Goal: Task Accomplishment & Management: Manage account settings

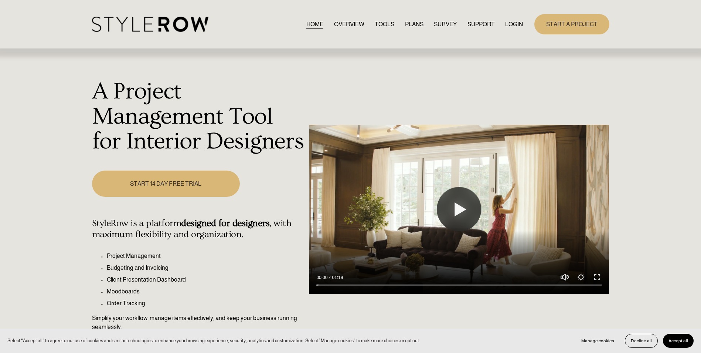
click at [515, 21] on link "LOGIN" at bounding box center [514, 24] width 18 height 10
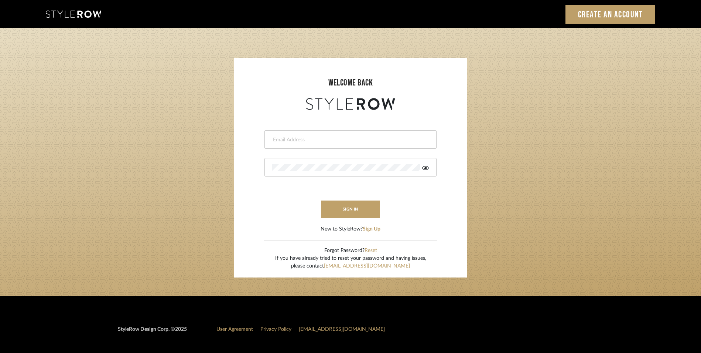
type input "katie@flairinteriorsllc.com"
click at [339, 219] on form "katie@flairinteriorsllc.com sign in New to StyleRow? Sign Up" at bounding box center [351, 172] width 218 height 121
click at [346, 205] on button "sign in" at bounding box center [350, 208] width 59 height 17
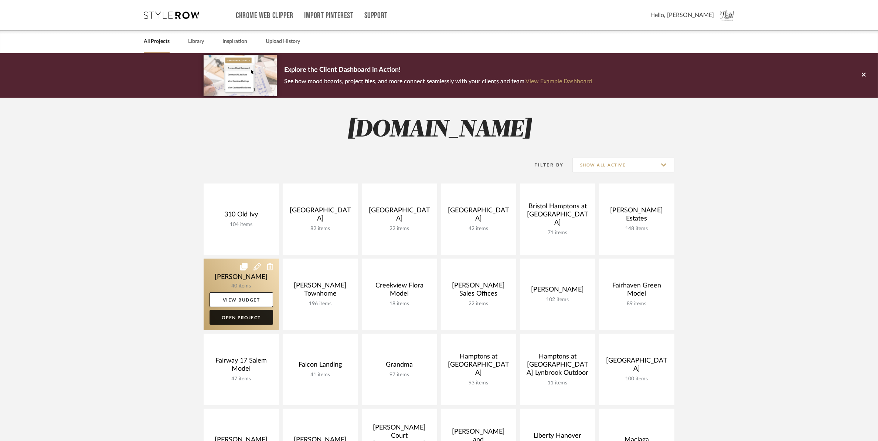
click at [245, 319] on link "Open Project" at bounding box center [242, 317] width 64 height 15
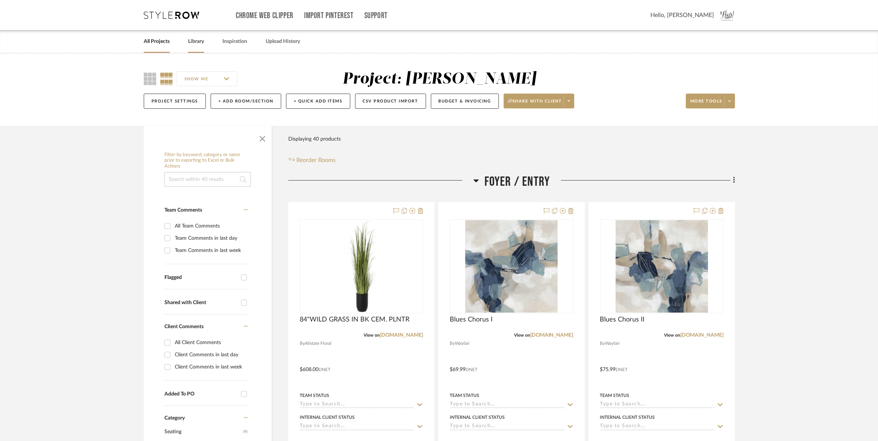
click at [204, 44] on link "Library" at bounding box center [196, 42] width 16 height 10
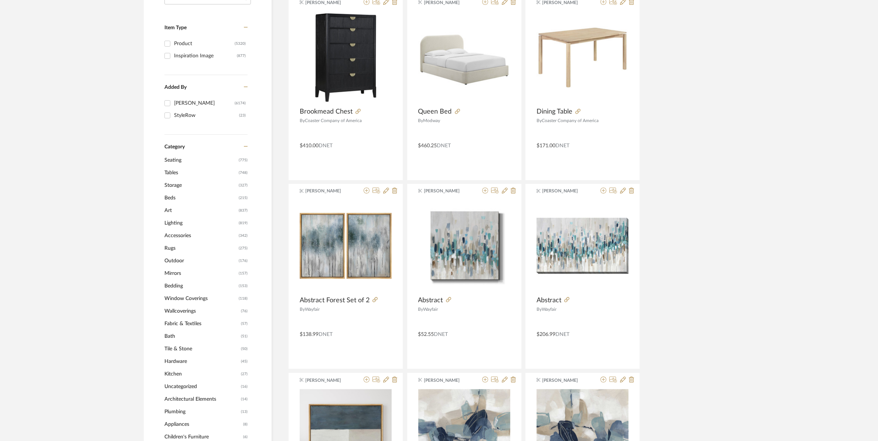
scroll to position [139, 0]
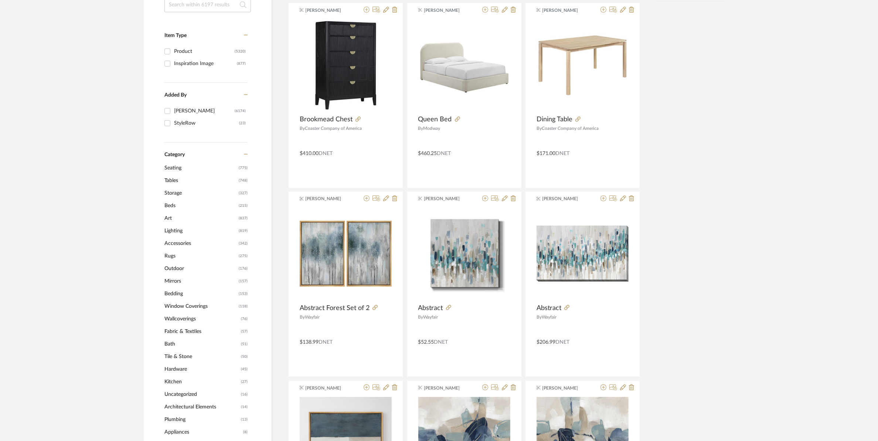
click at [176, 280] on span "Mirrors" at bounding box center [200, 281] width 72 height 13
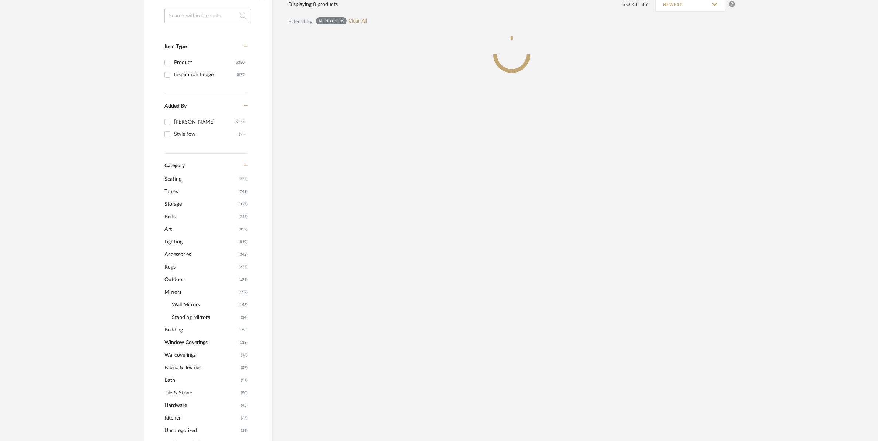
scroll to position [150, 0]
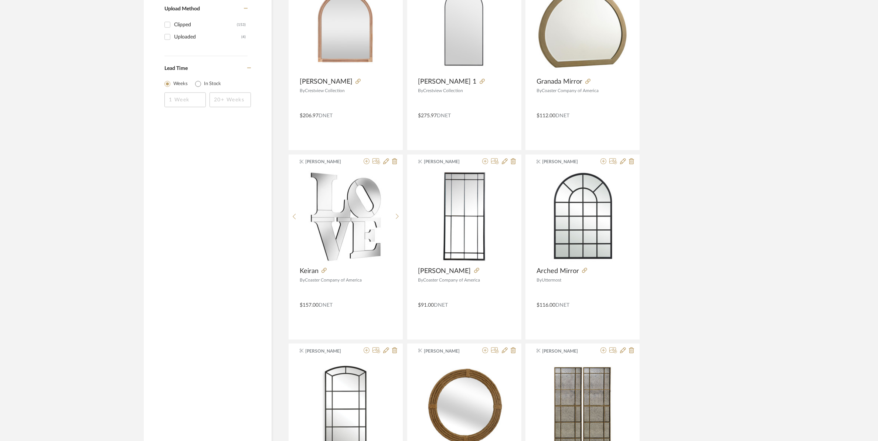
scroll to position [981, 0]
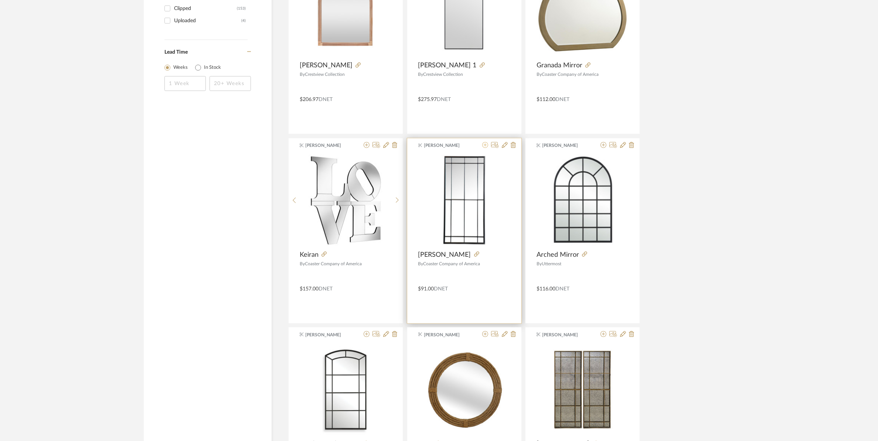
click at [485, 147] on icon at bounding box center [485, 145] width 6 height 6
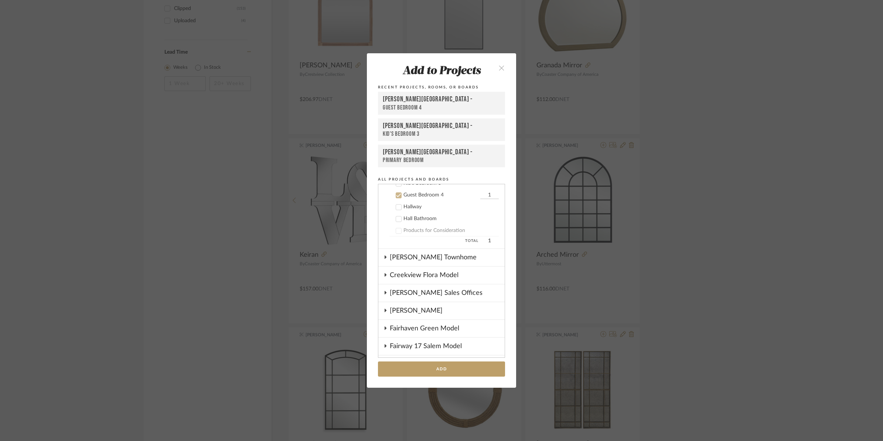
scroll to position [241, 0]
click at [445, 370] on button "Add" at bounding box center [441, 368] width 127 height 15
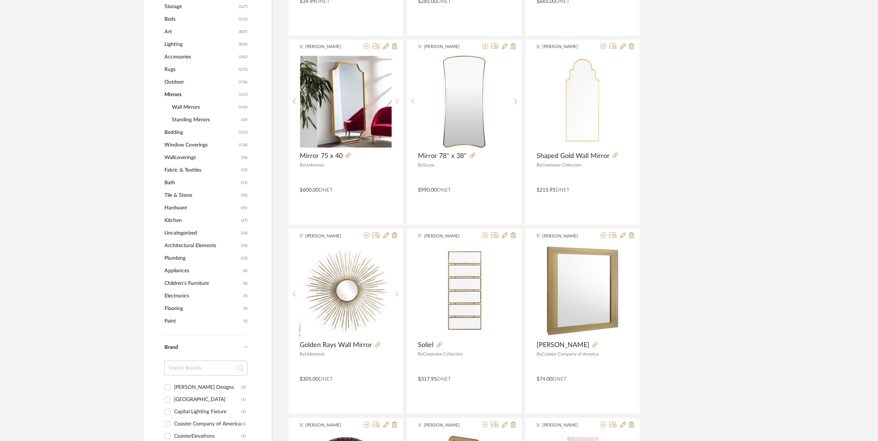
scroll to position [242, 0]
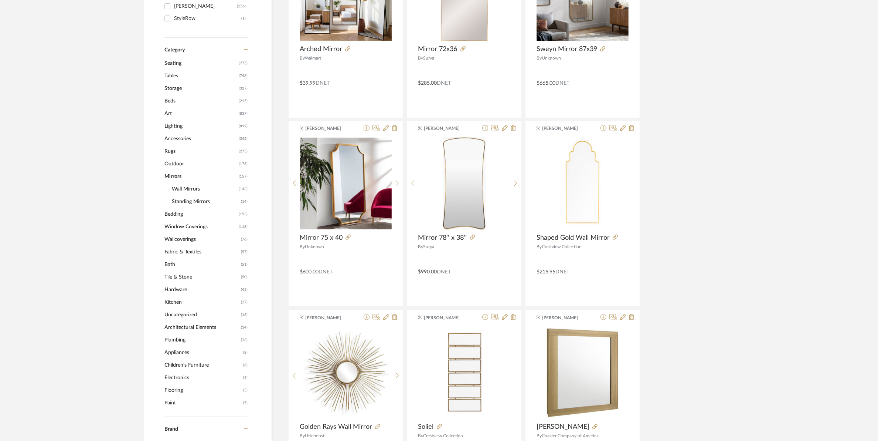
click at [178, 124] on span "Lighting" at bounding box center [200, 126] width 72 height 13
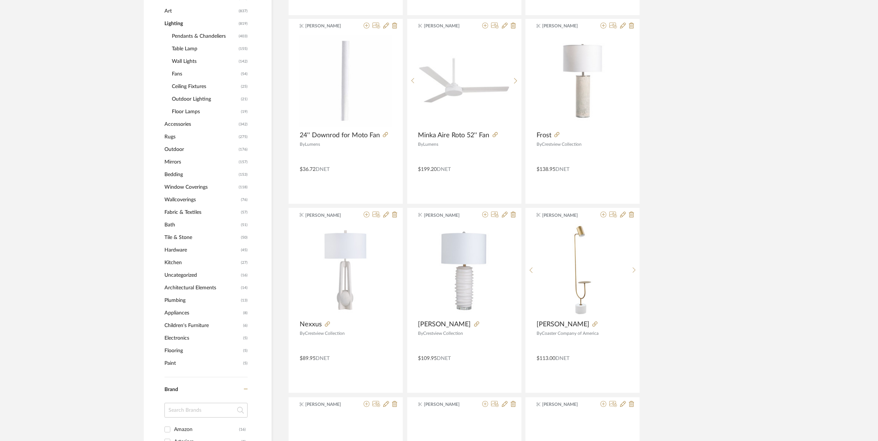
scroll to position [381, 0]
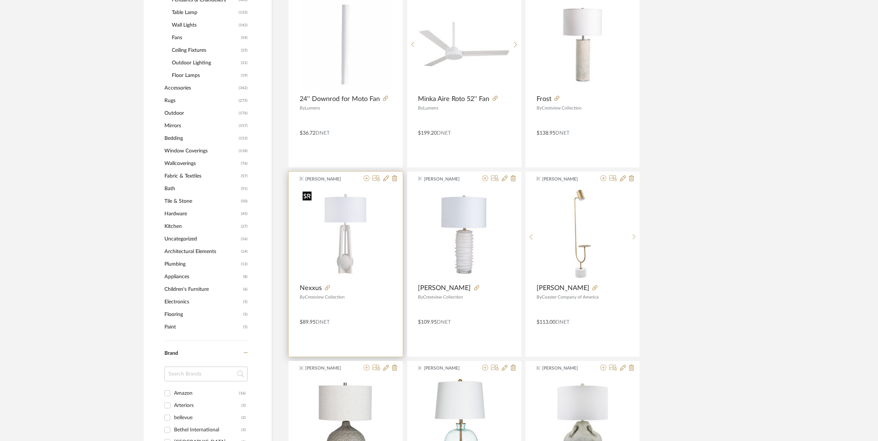
click at [345, 263] on img "0" at bounding box center [346, 234] width 92 height 92
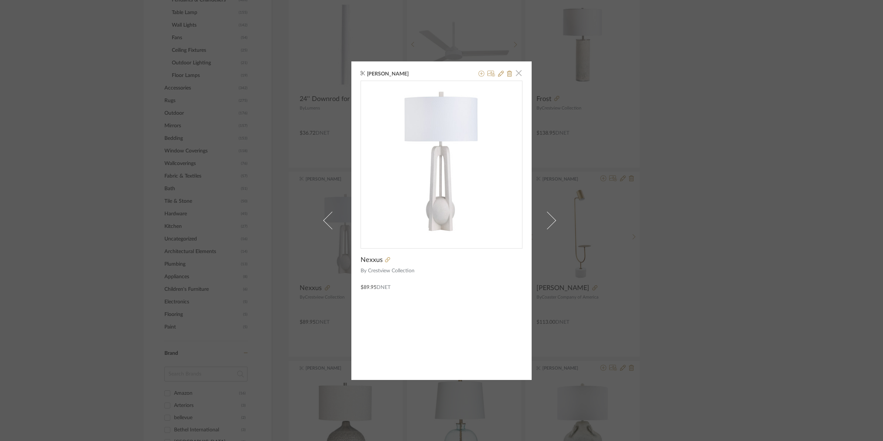
click at [517, 71] on span "button" at bounding box center [519, 73] width 15 height 15
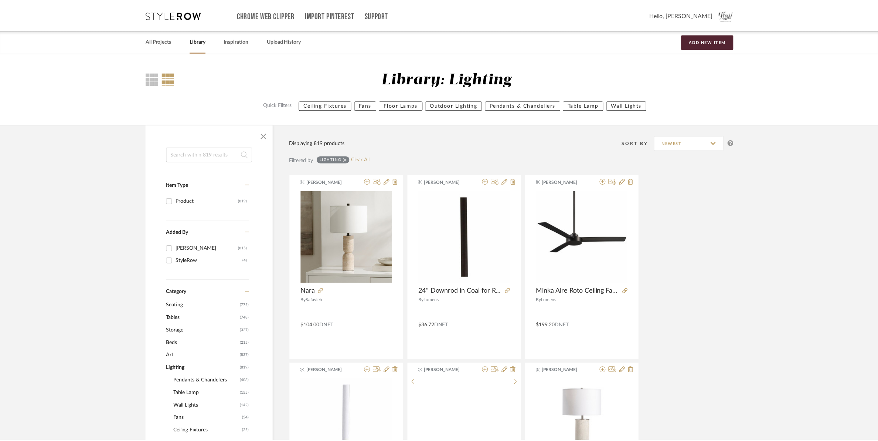
scroll to position [381, 0]
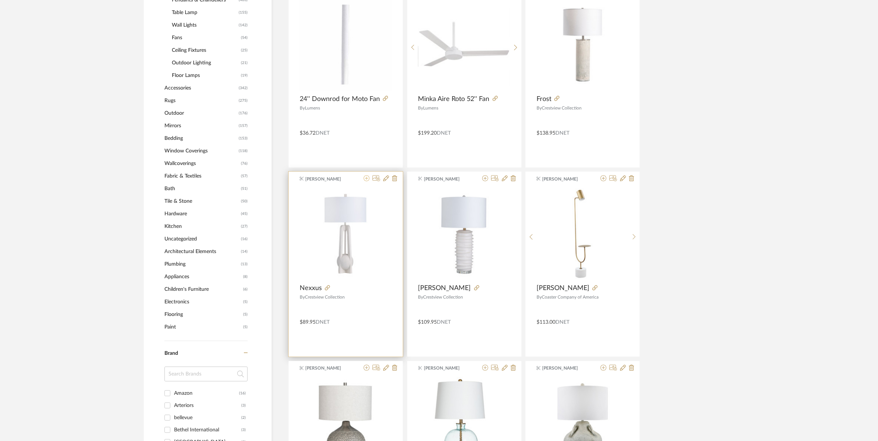
click at [365, 180] on icon at bounding box center [367, 178] width 6 height 6
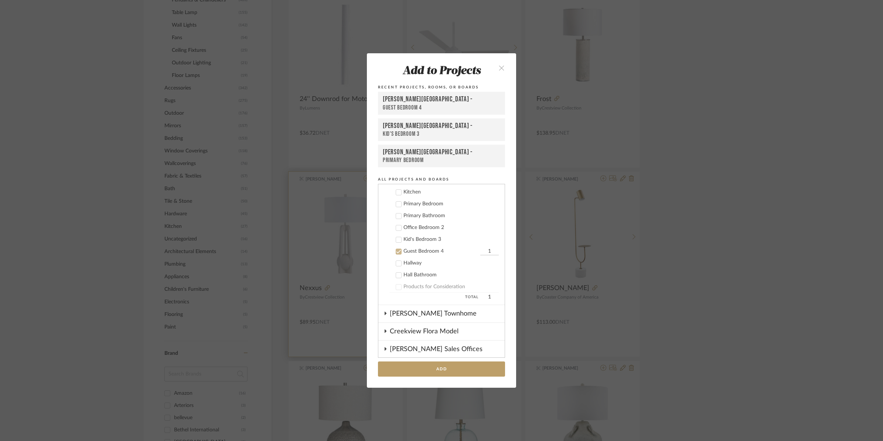
scroll to position [241, 0]
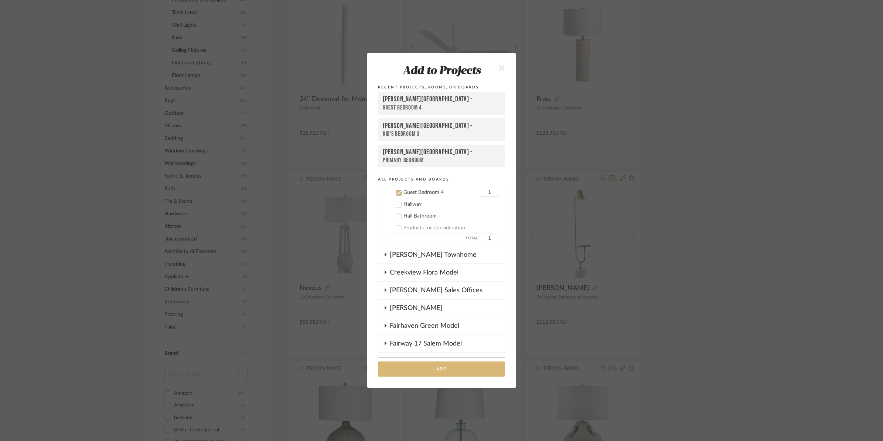
click at [449, 370] on button "Add" at bounding box center [441, 368] width 127 height 15
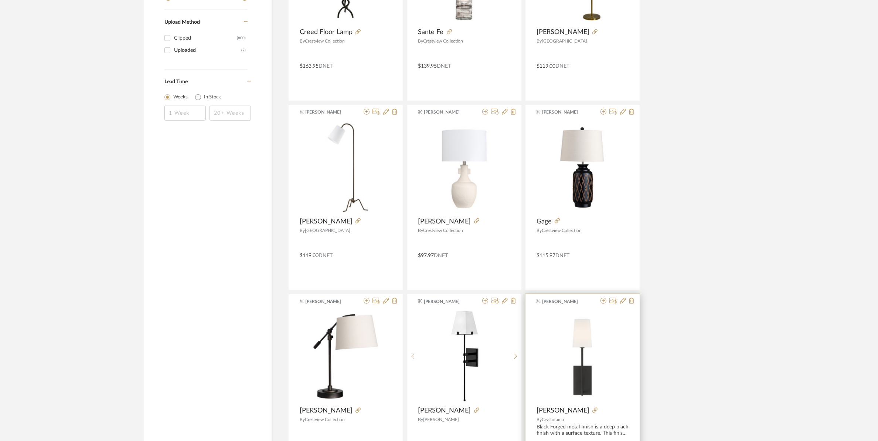
scroll to position [1016, 0]
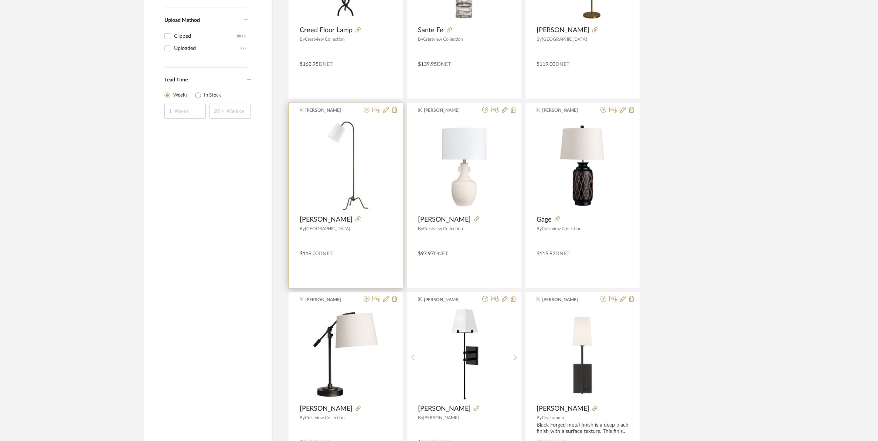
click at [366, 110] on icon at bounding box center [367, 110] width 6 height 6
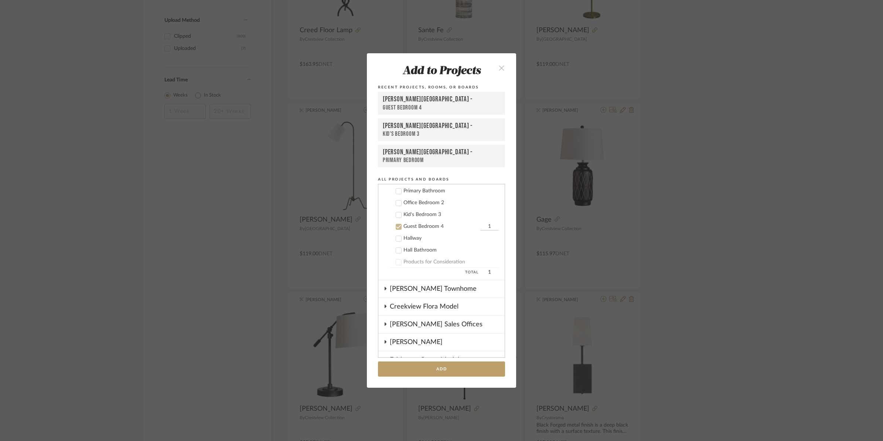
scroll to position [149, 0]
click at [397, 286] on div at bounding box center [399, 285] width 6 height 6
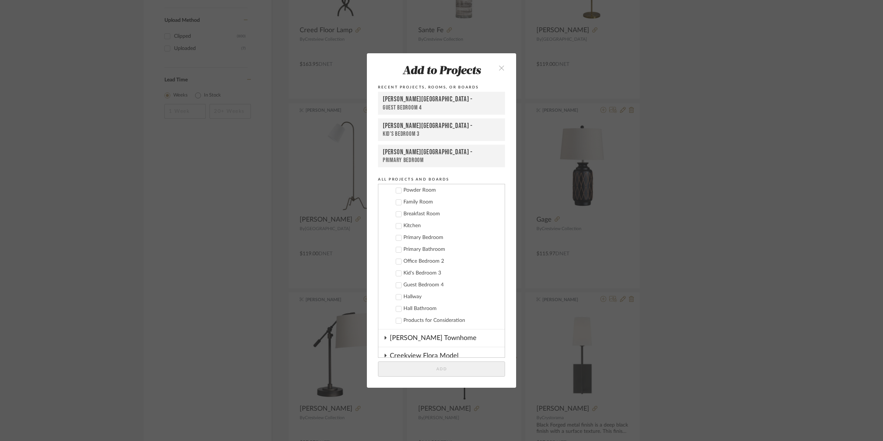
click at [397, 201] on icon at bounding box center [399, 202] width 5 height 4
click at [436, 363] on button "Add" at bounding box center [441, 368] width 127 height 15
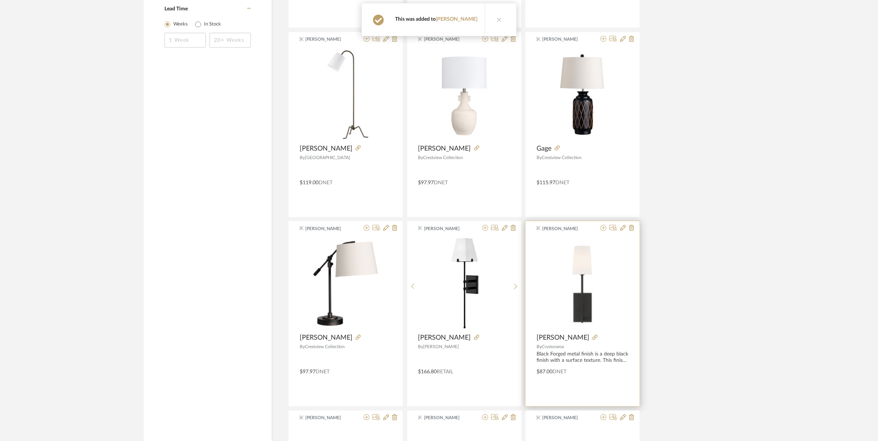
scroll to position [1109, 0]
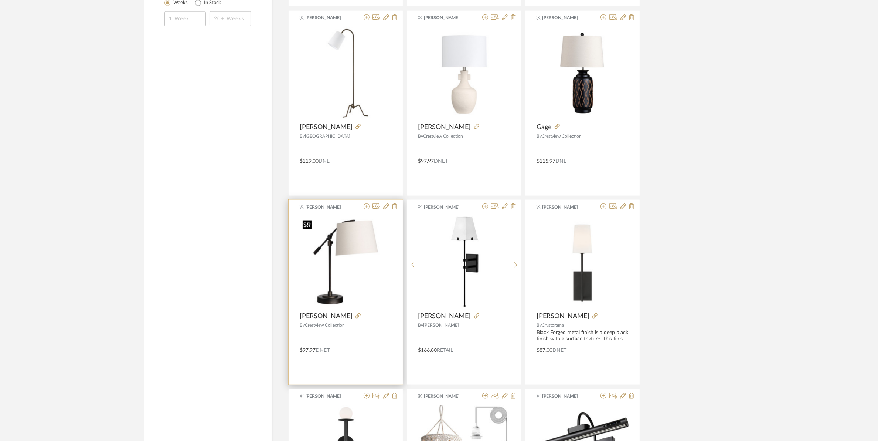
click at [348, 248] on img "0" at bounding box center [346, 262] width 92 height 92
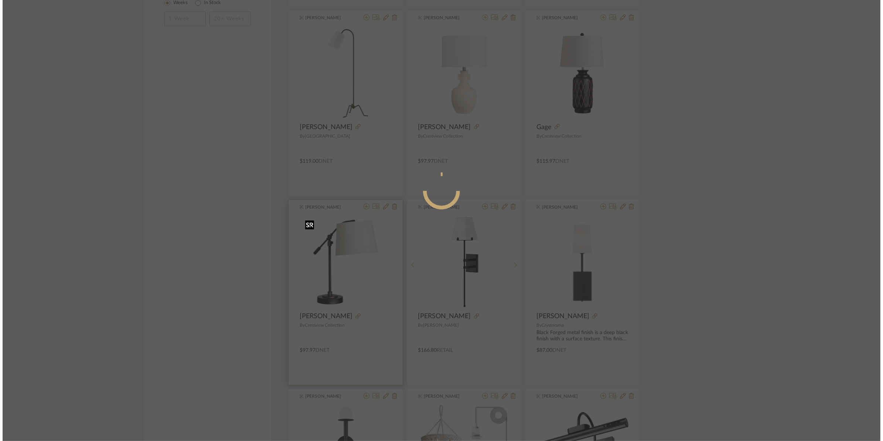
scroll to position [0, 0]
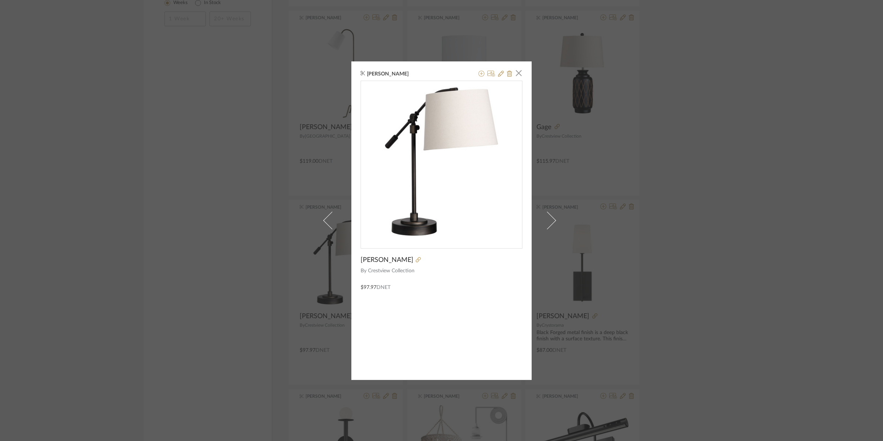
click at [520, 77] on div "Katie Walton × Healy By Crestview Collection $97.97 DNET" at bounding box center [441, 220] width 180 height 318
click at [517, 73] on span "button" at bounding box center [519, 73] width 15 height 15
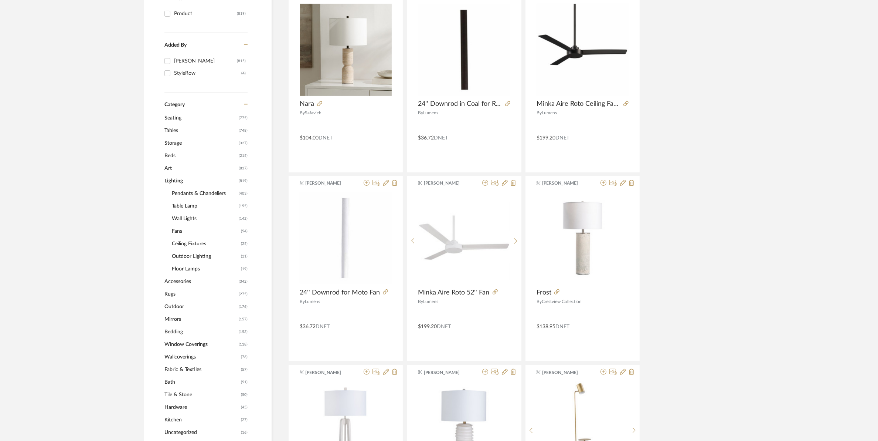
scroll to position [231, 0]
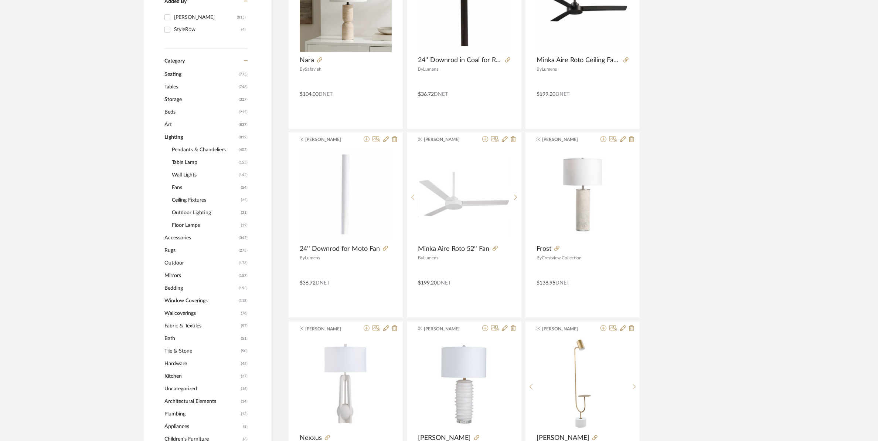
click at [169, 252] on span "Rugs" at bounding box center [200, 250] width 72 height 13
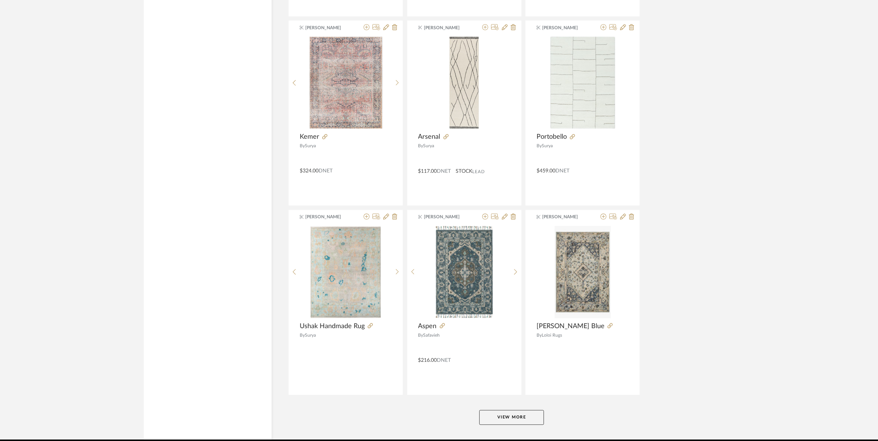
scroll to position [2078, 0]
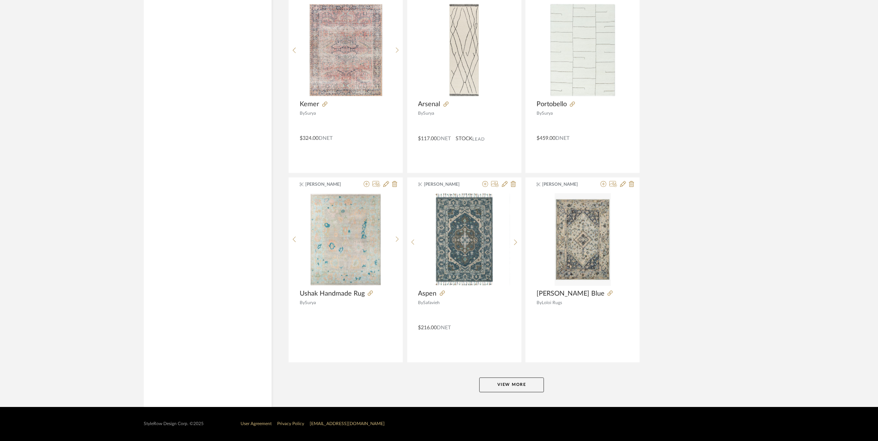
click at [490, 381] on button "View More" at bounding box center [511, 384] width 65 height 15
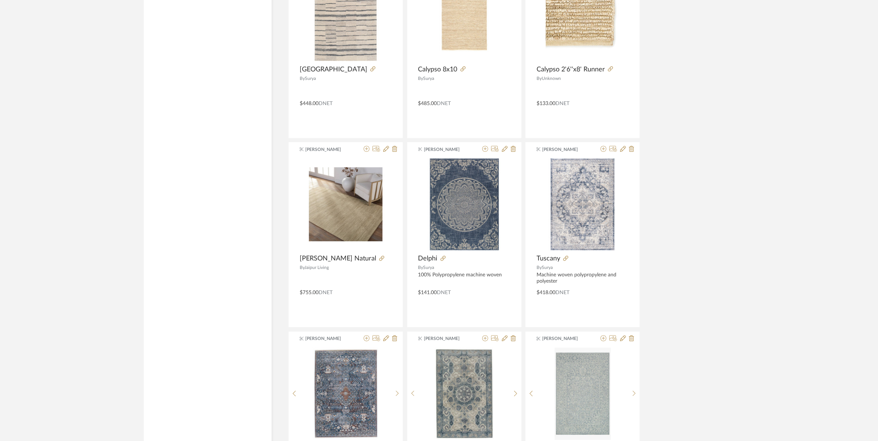
scroll to position [2633, 0]
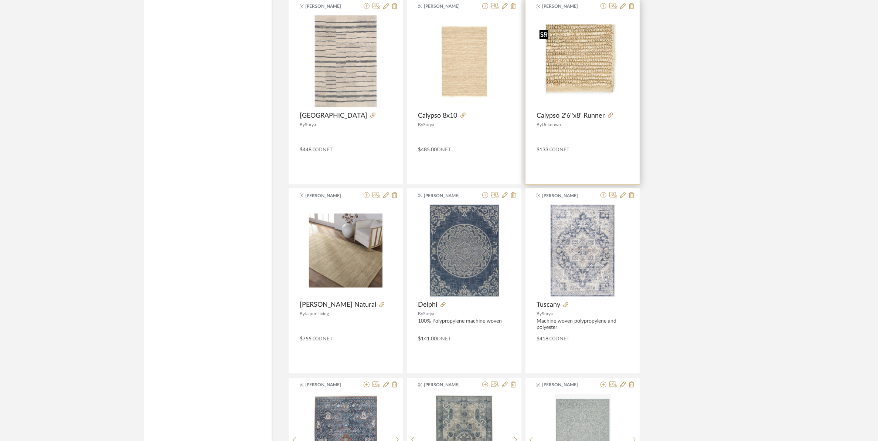
click at [0, 0] on img at bounding box center [0, 0] width 0 height 0
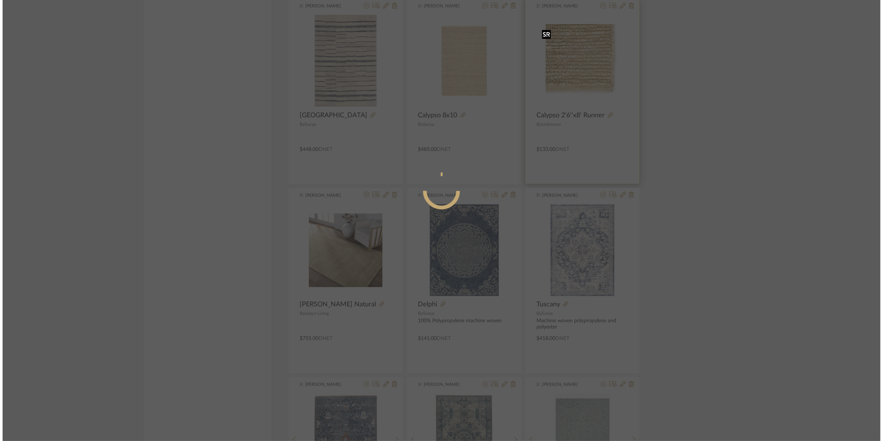
scroll to position [0, 0]
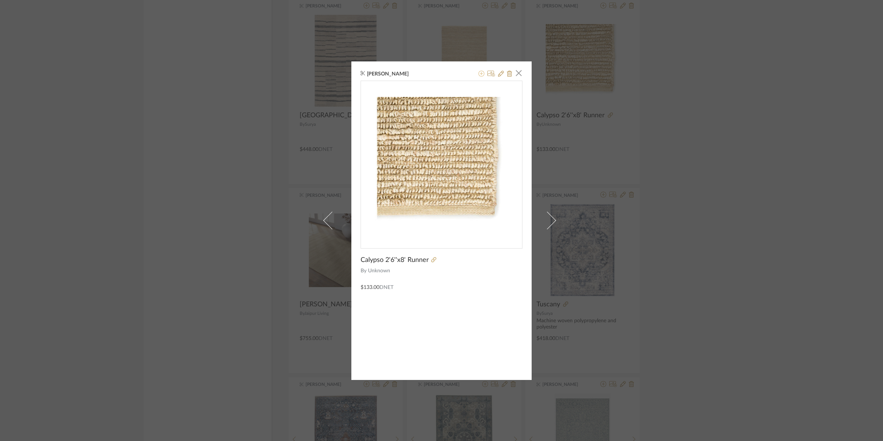
click at [480, 74] on icon at bounding box center [482, 74] width 6 height 6
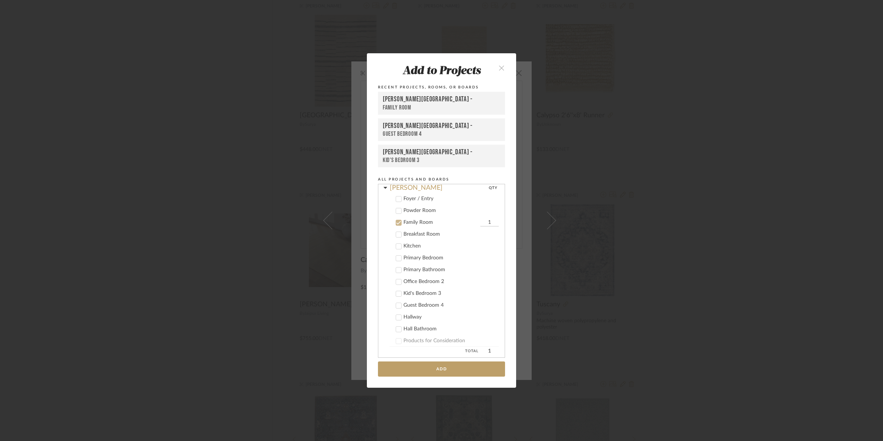
scroll to position [158, 0]
click at [398, 193] on icon at bounding box center [398, 192] width 5 height 5
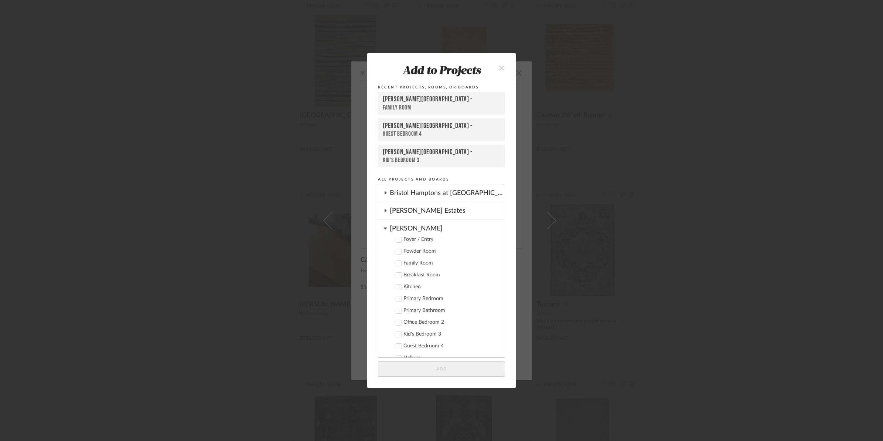
scroll to position [66, 0]
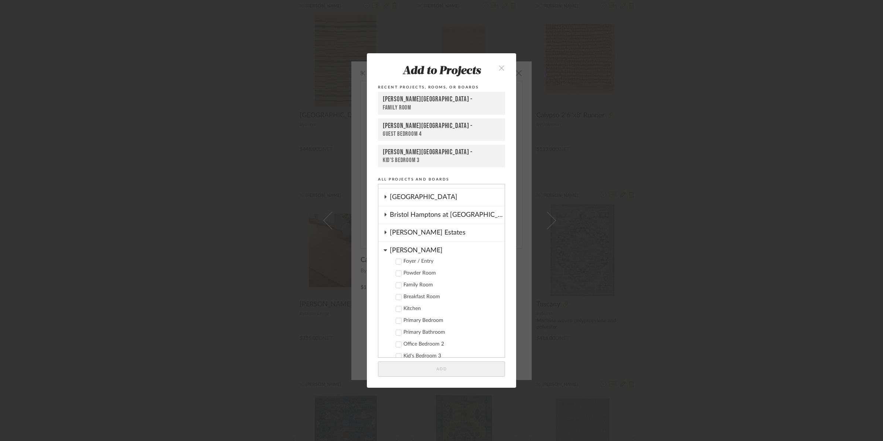
click at [398, 261] on icon at bounding box center [398, 261] width 5 height 5
click at [422, 366] on button "Add" at bounding box center [441, 368] width 127 height 15
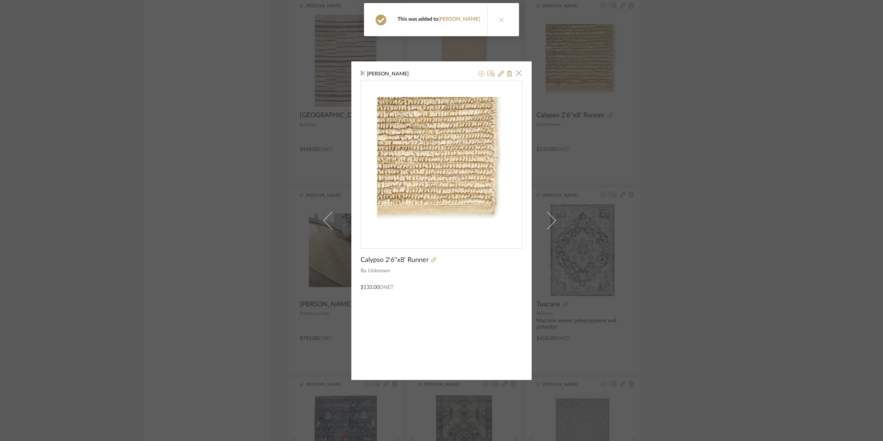
click at [516, 72] on span "button" at bounding box center [519, 73] width 15 height 15
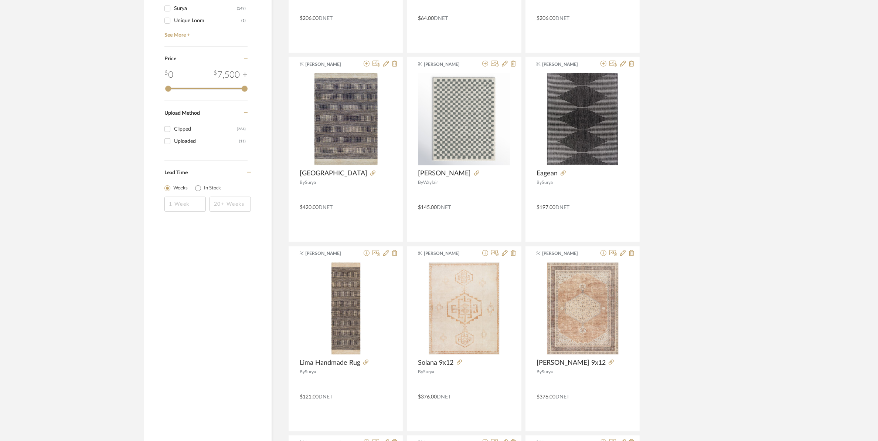
scroll to position [0, 0]
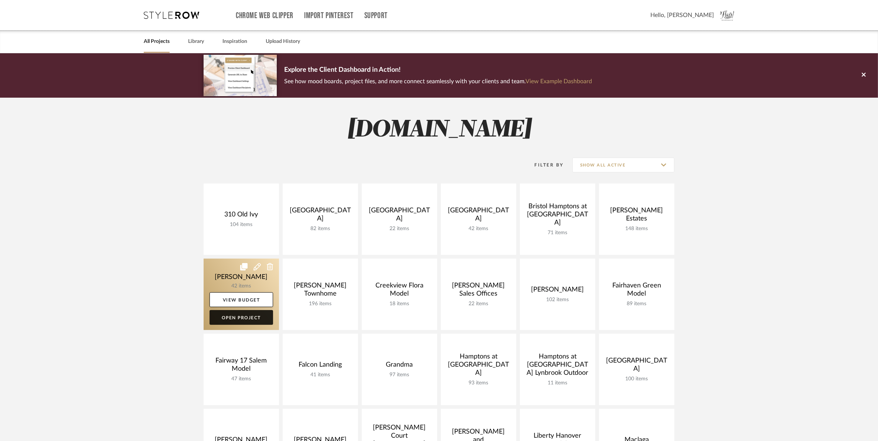
click at [235, 323] on link "Open Project" at bounding box center [242, 317] width 64 height 15
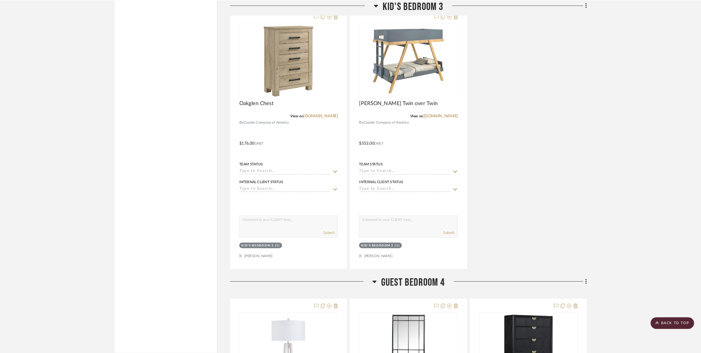
scroll to position [4574, 0]
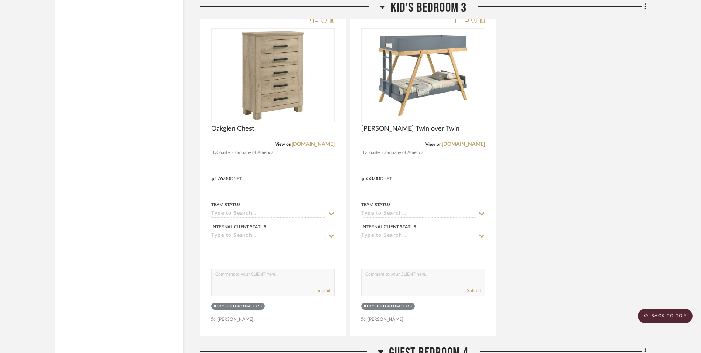
drag, startPoint x: 176, startPoint y: 24, endPoint x: 46, endPoint y: 237, distance: 248.7
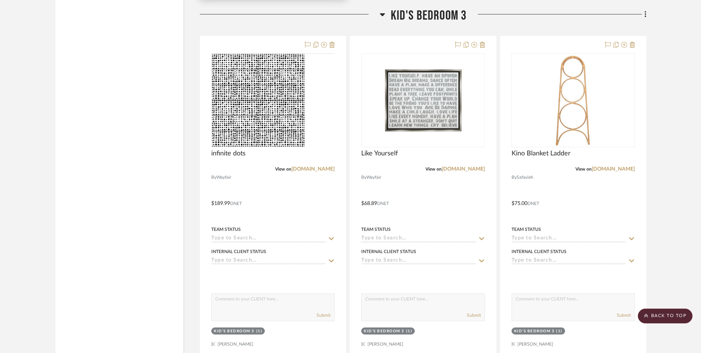
scroll to position [3889, 0]
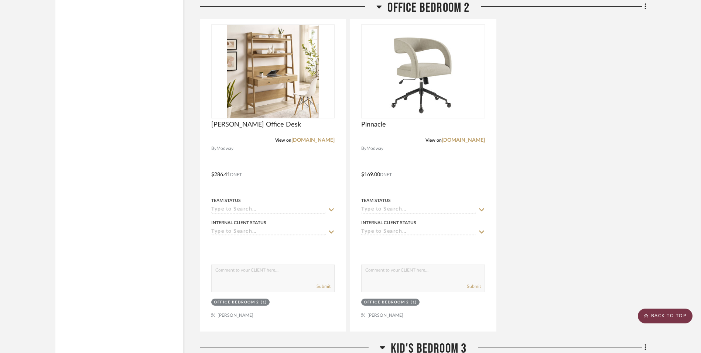
click at [668, 316] on scroll-to-top-button "BACK TO TOP" at bounding box center [665, 315] width 55 height 15
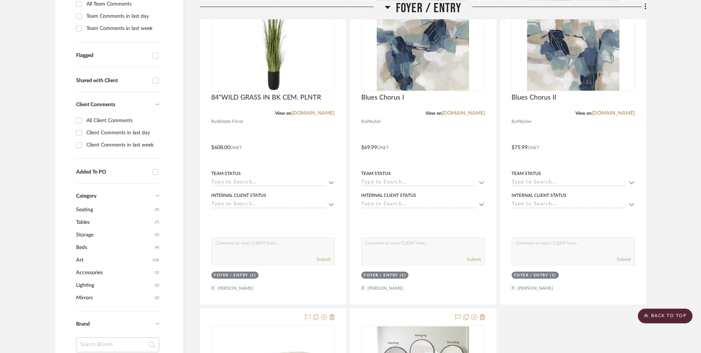
scroll to position [0, 0]
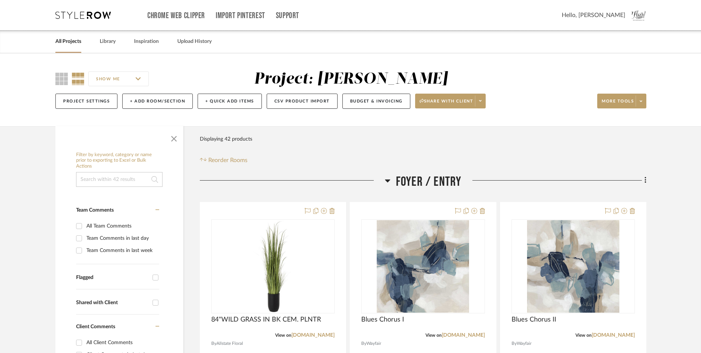
click at [74, 40] on link "All Projects" at bounding box center [68, 42] width 26 height 10
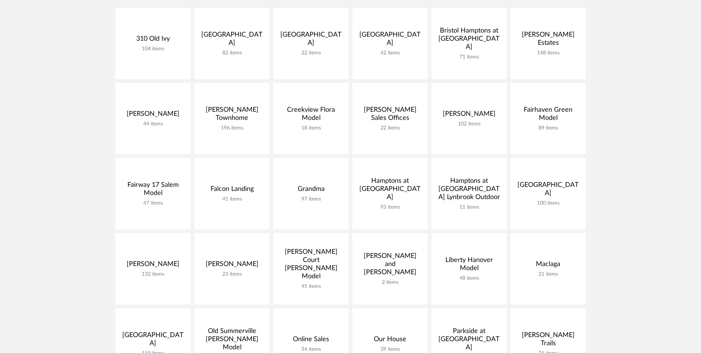
scroll to position [222, 0]
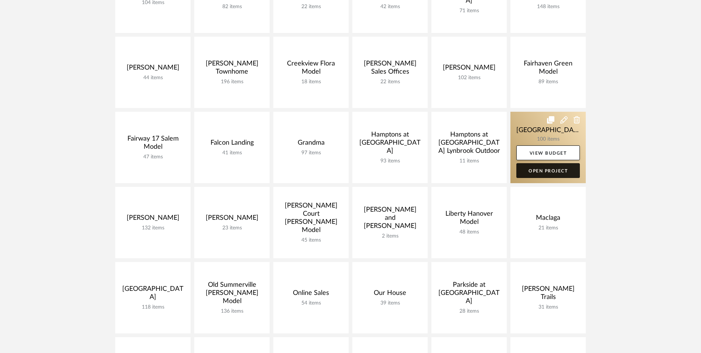
click at [534, 177] on link "Open Project" at bounding box center [549, 170] width 64 height 15
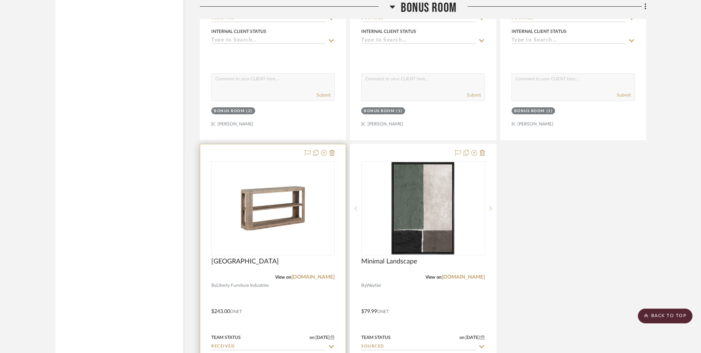
scroll to position [4842, 0]
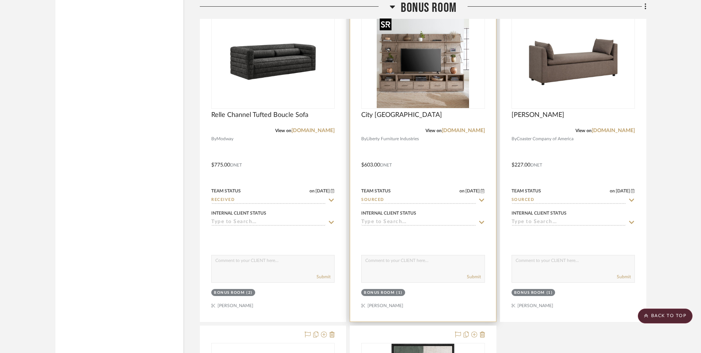
click at [0, 0] on img at bounding box center [0, 0] width 0 height 0
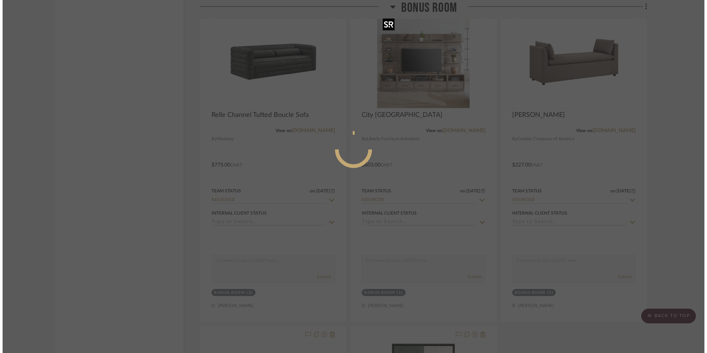
scroll to position [0, 0]
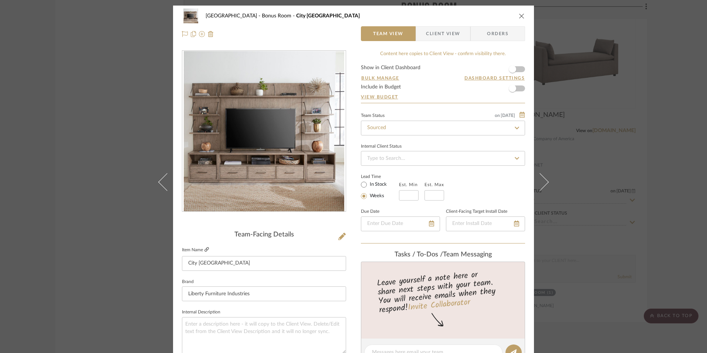
click at [205, 249] on icon at bounding box center [206, 249] width 4 height 4
